Goal: Task Accomplishment & Management: Manage account settings

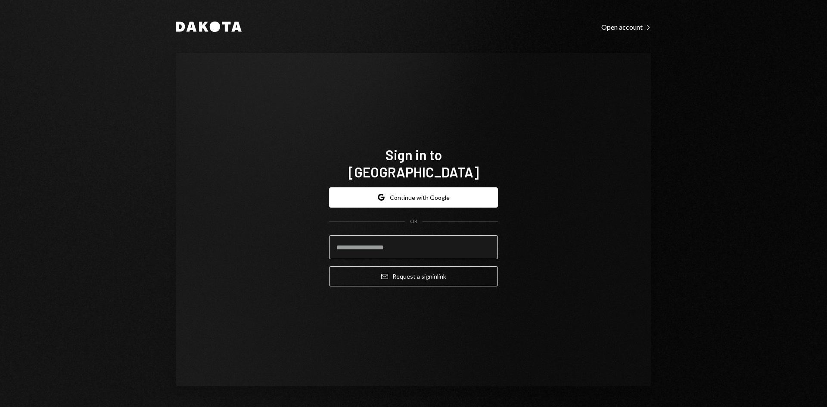
click at [400, 238] on input "email" at bounding box center [413, 247] width 169 height 24
click at [0, 407] on com-1password-button at bounding box center [0, 407] width 0 height 0
type input "**********"
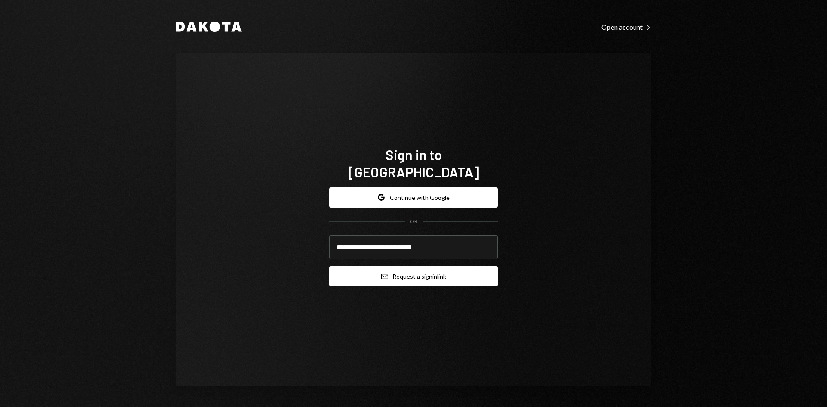
click at [408, 271] on button "Email Request a sign in link" at bounding box center [413, 276] width 169 height 20
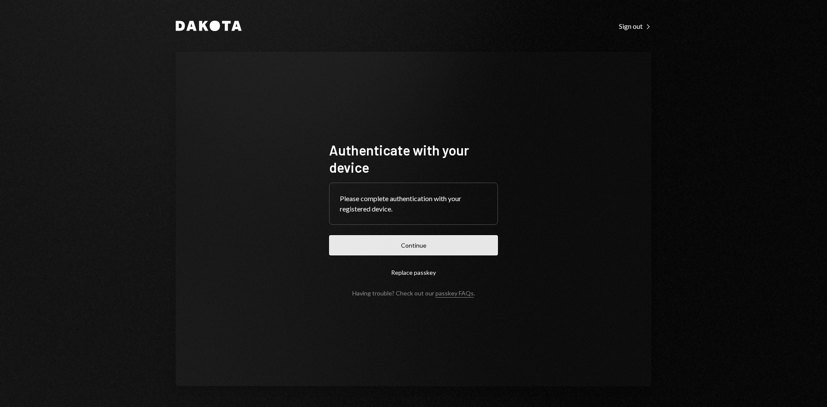
click at [426, 246] on button "Continue" at bounding box center [413, 245] width 169 height 20
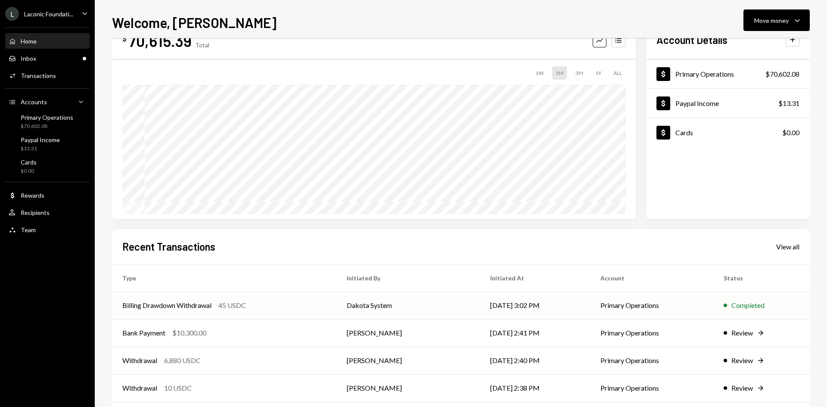
scroll to position [43, 0]
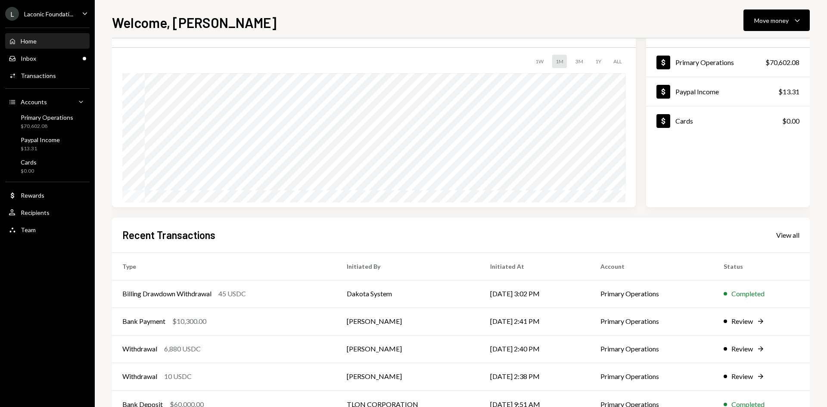
click at [85, 11] on icon "Caret Down" at bounding box center [84, 13] width 9 height 9
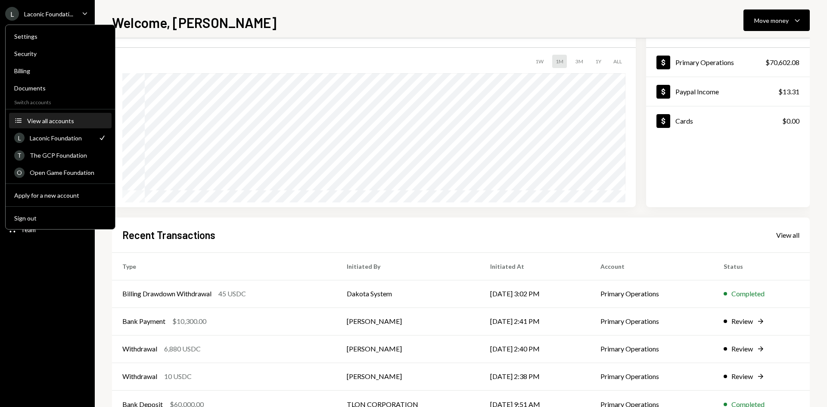
click at [59, 124] on div "View all accounts" at bounding box center [66, 120] width 79 height 7
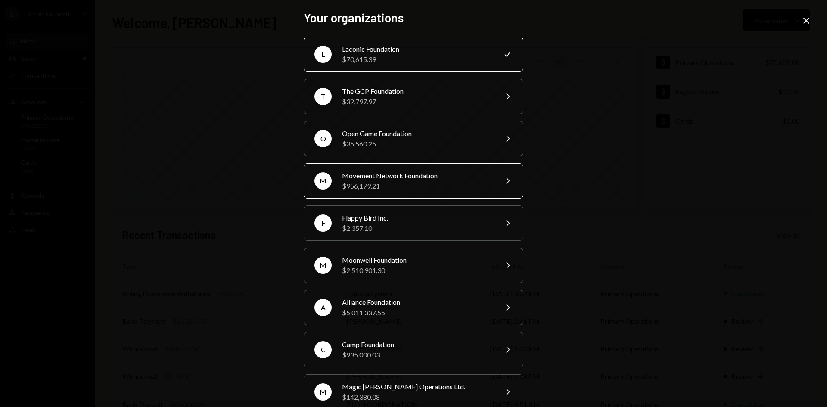
click at [426, 177] on div "Movement Network Foundation" at bounding box center [417, 176] width 150 height 10
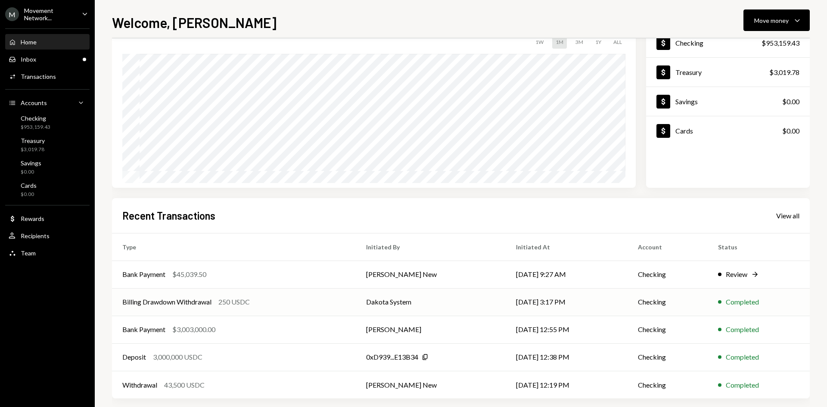
scroll to position [71, 0]
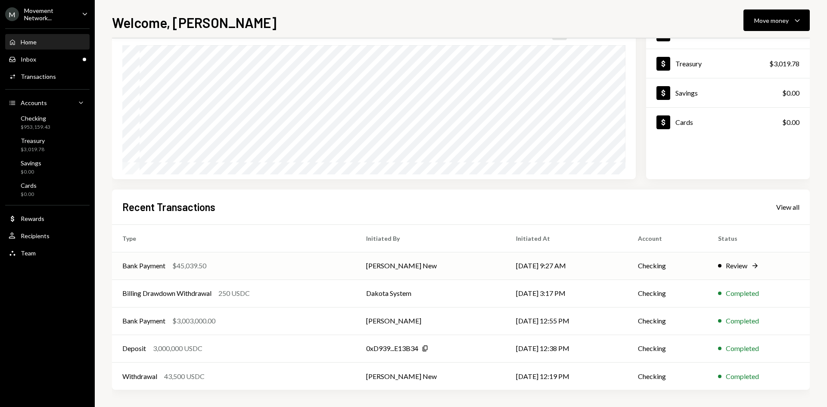
click at [447, 262] on td "[PERSON_NAME] New" at bounding box center [431, 266] width 150 height 28
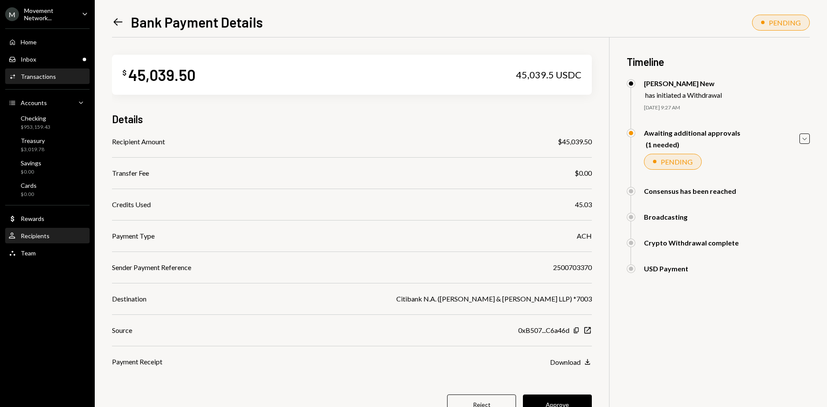
click at [36, 239] on div "Recipients" at bounding box center [35, 235] width 29 height 7
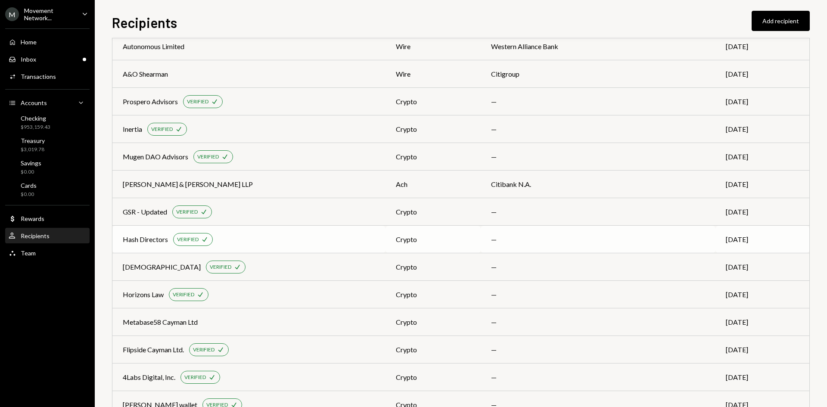
scroll to position [390, 0]
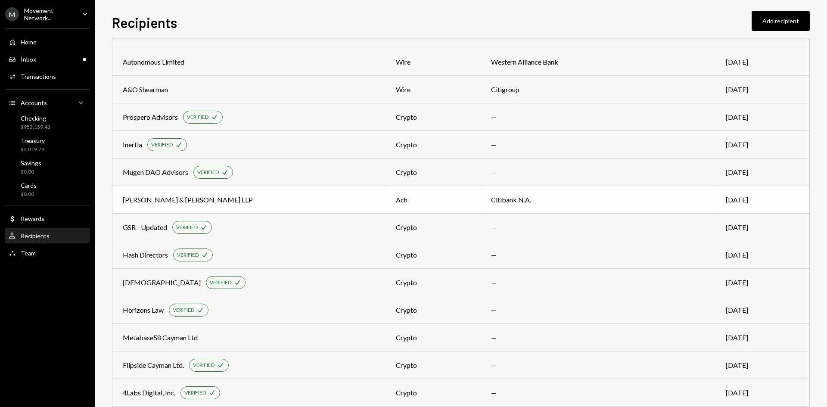
click at [180, 201] on div "[PERSON_NAME] & [PERSON_NAME] LLP" at bounding box center [188, 200] width 130 height 10
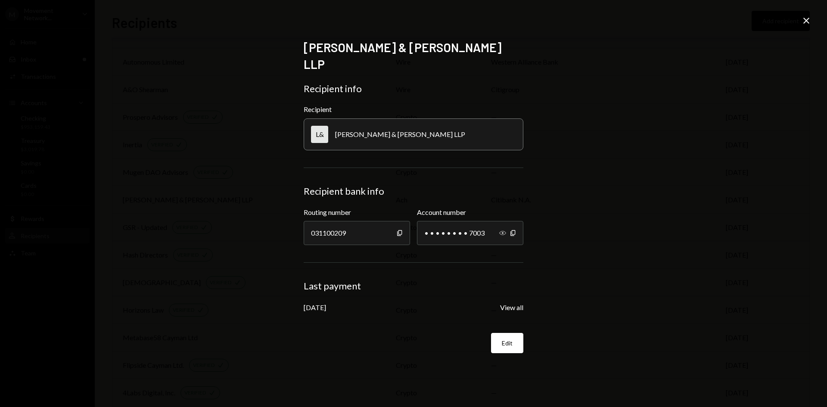
click at [501, 230] on icon "Show" at bounding box center [502, 233] width 7 height 7
click at [810, 16] on icon "Close" at bounding box center [806, 21] width 10 height 10
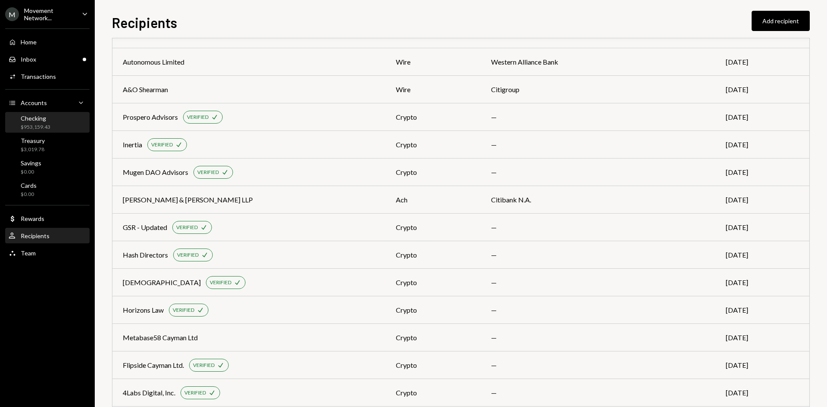
click at [32, 121] on div "Checking" at bounding box center [36, 118] width 30 height 7
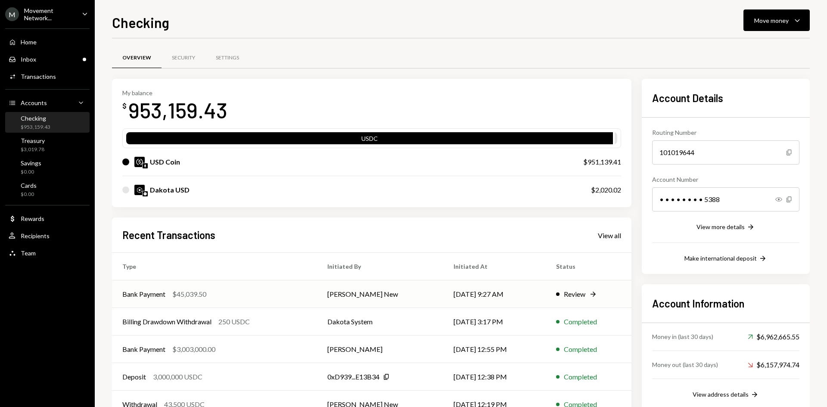
click at [280, 287] on td "Bank Payment $45,039.50" at bounding box center [214, 294] width 205 height 28
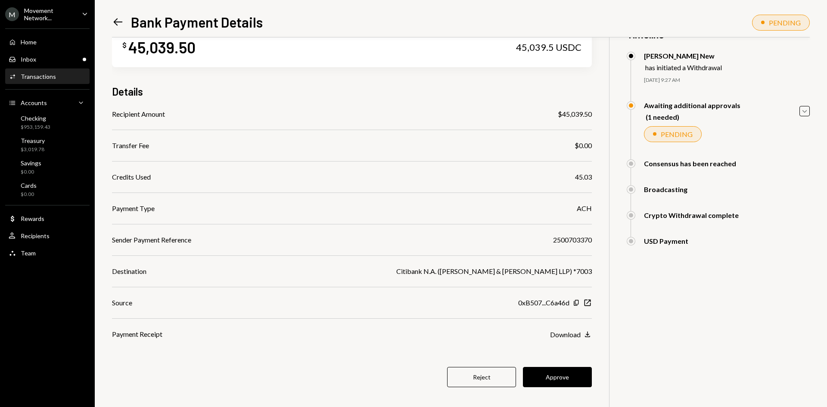
scroll to position [37, 0]
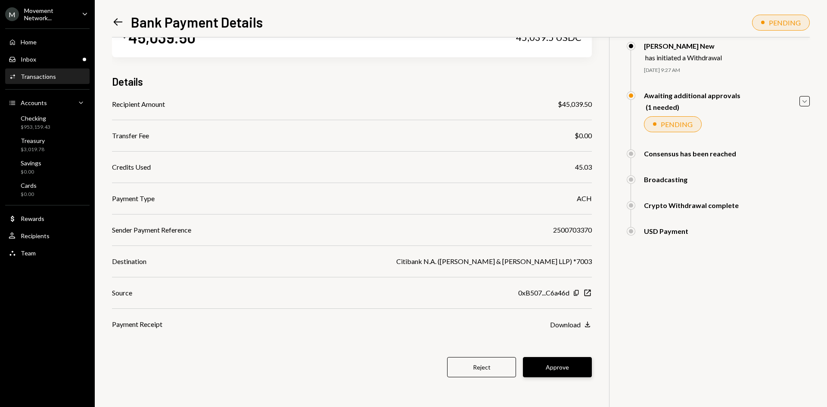
click at [573, 370] on button "Approve" at bounding box center [557, 367] width 69 height 20
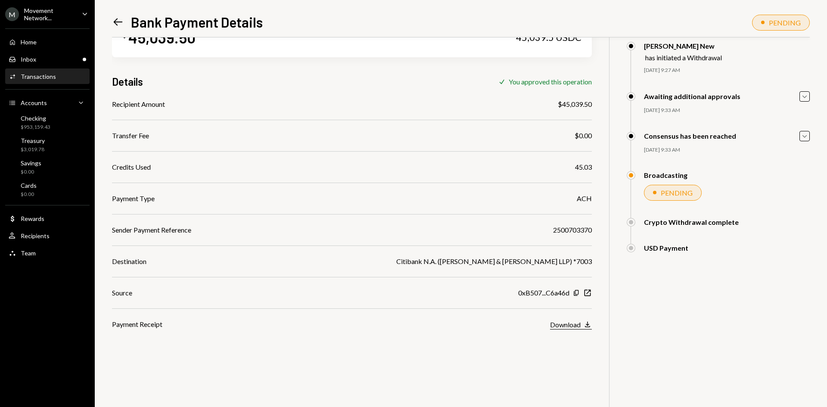
click at [578, 326] on div "Download" at bounding box center [565, 325] width 31 height 8
